Goal: Find specific page/section: Find specific page/section

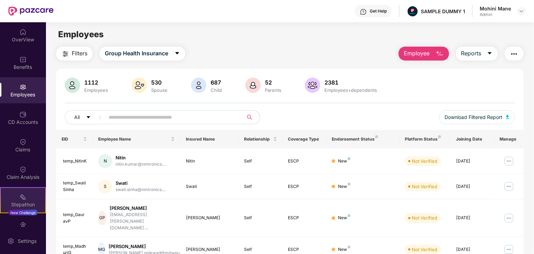
scroll to position [70, 0]
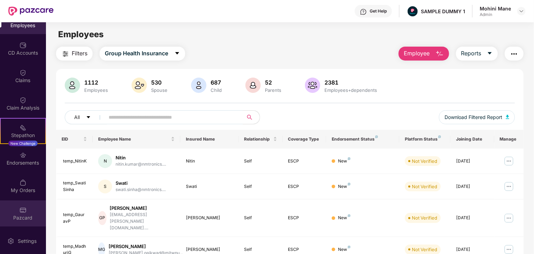
click at [21, 206] on div at bounding box center [22, 209] width 7 height 7
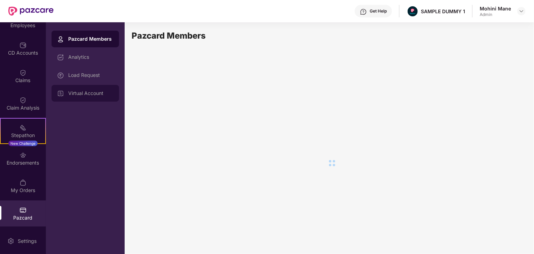
click at [79, 94] on div "Virtual Account" at bounding box center [90, 93] width 45 height 6
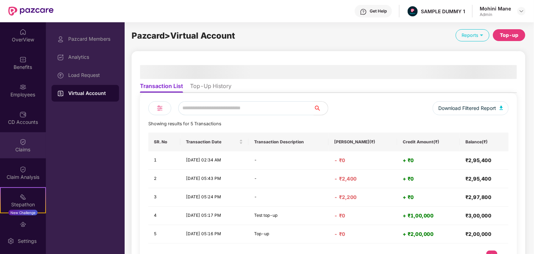
click at [29, 145] on div "Claims" at bounding box center [23, 145] width 46 height 26
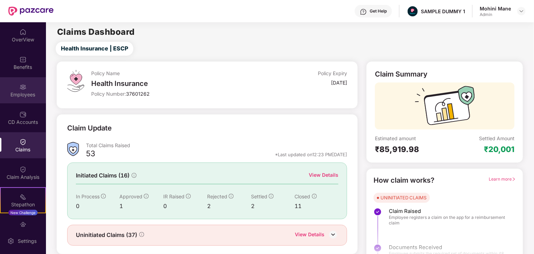
click at [17, 83] on div "Employees" at bounding box center [23, 90] width 46 height 26
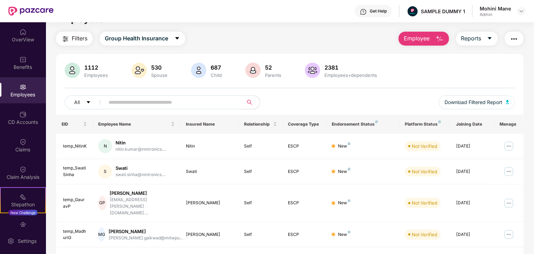
scroll to position [16, 0]
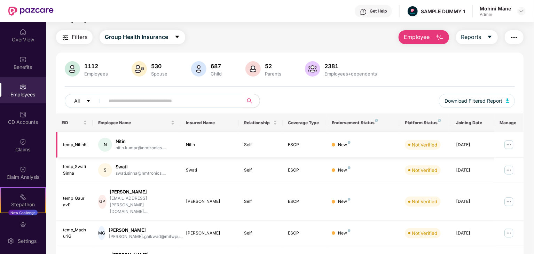
click at [124, 141] on div "Nitin" at bounding box center [140, 141] width 50 height 7
click at [71, 144] on div "temp_NitinK" at bounding box center [75, 145] width 24 height 7
click at [509, 141] on img at bounding box center [508, 144] width 11 height 11
click at [353, 117] on th "Endorsement Status" at bounding box center [362, 122] width 73 height 19
